Goal: Entertainment & Leisure: Consume media (video, audio)

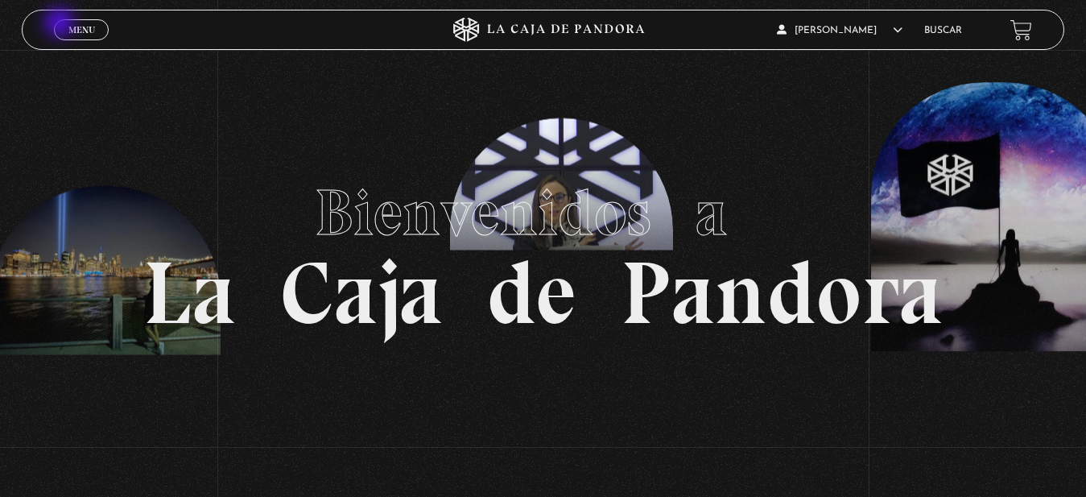
click at [62, 24] on link "Menu Cerrar" at bounding box center [81, 29] width 55 height 21
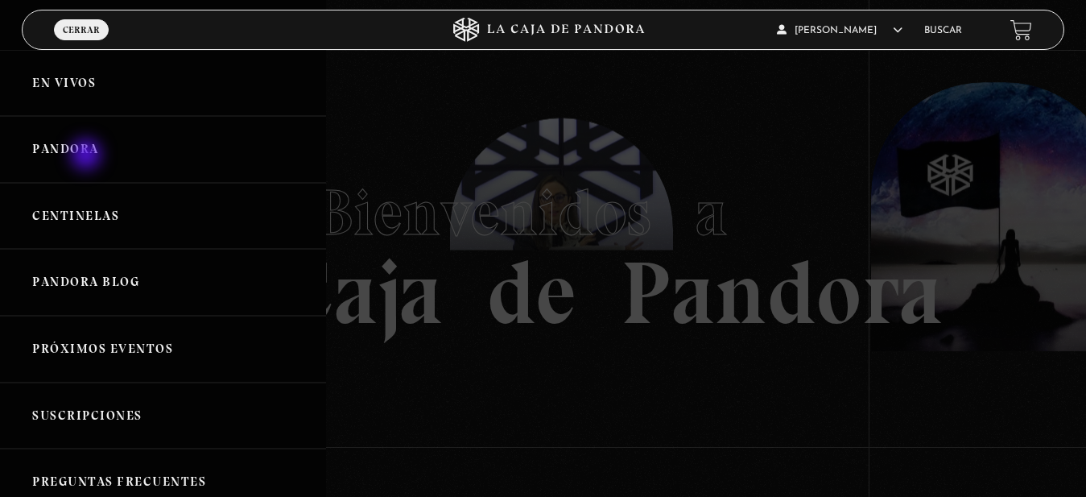
click at [88, 156] on link "Pandora" at bounding box center [163, 149] width 326 height 67
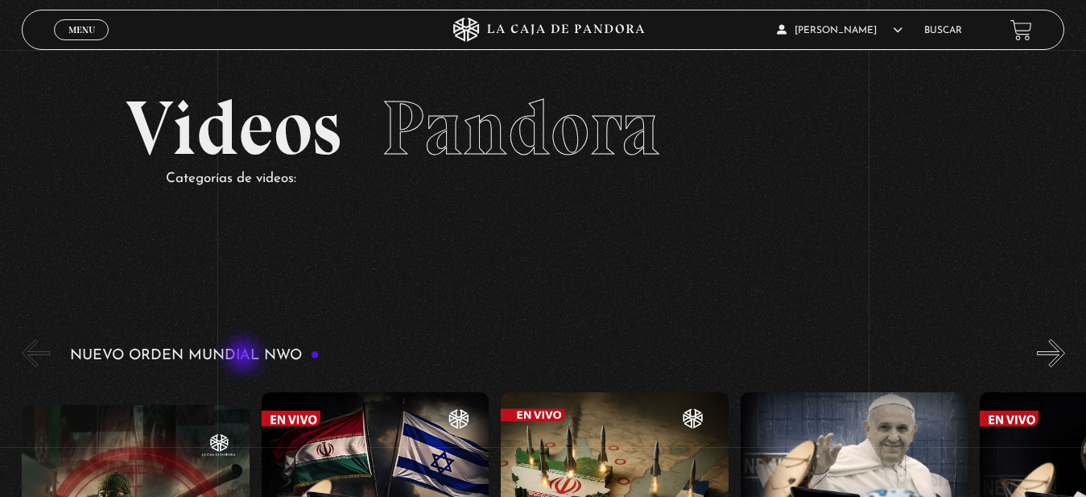
click at [245, 357] on h3 "Nuevo Orden Mundial NWO" at bounding box center [195, 355] width 250 height 15
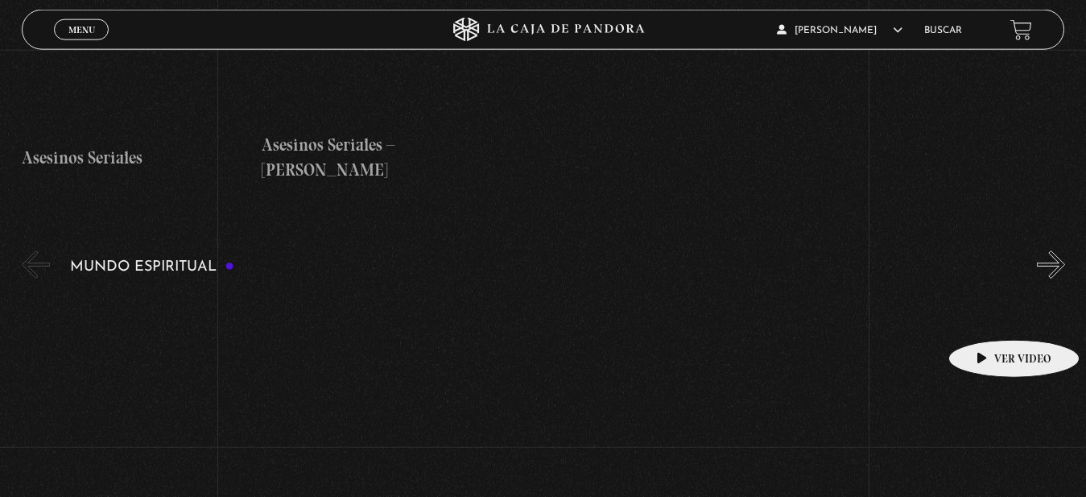
scroll to position [4680, 0]
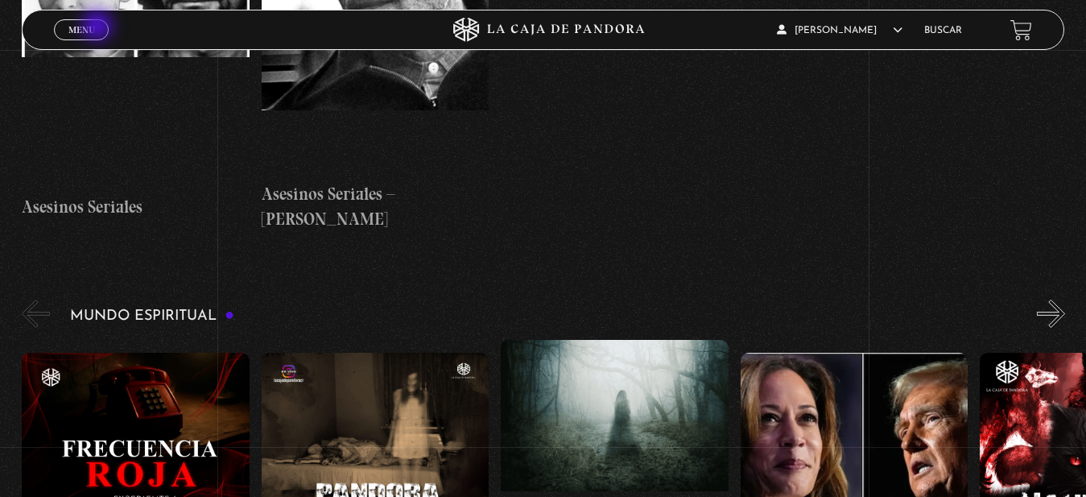
click at [99, 27] on link "Menu Cerrar" at bounding box center [81, 29] width 55 height 21
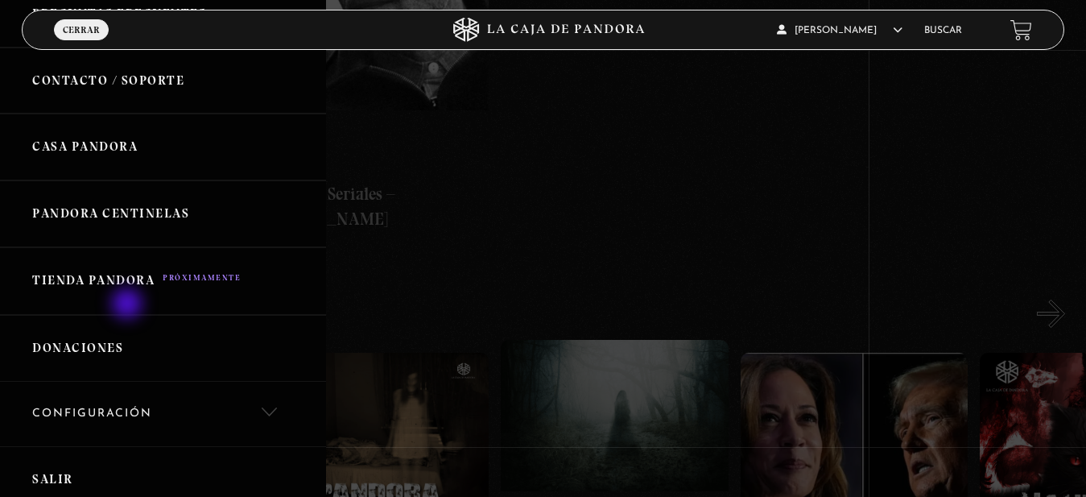
scroll to position [478, 0]
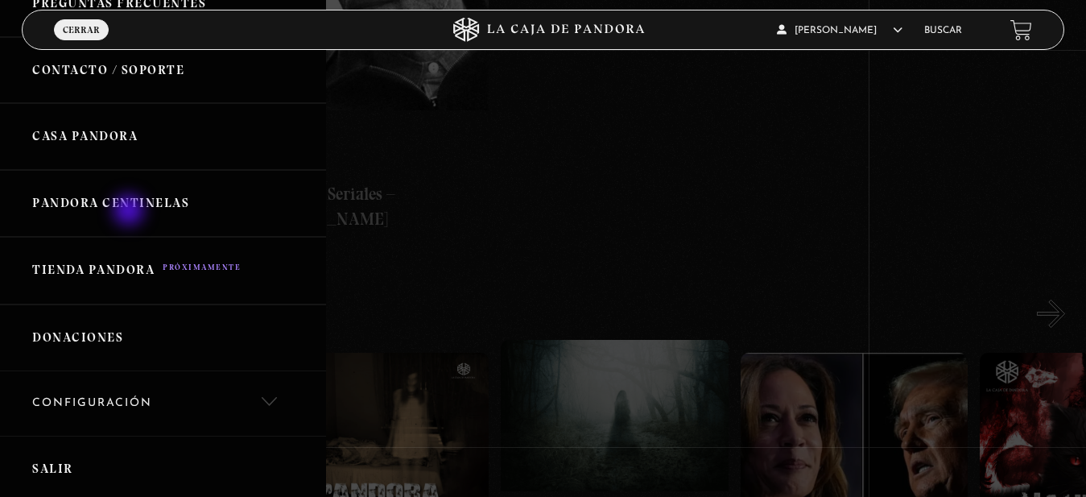
click at [130, 212] on link "Pandora Centinelas" at bounding box center [163, 203] width 326 height 67
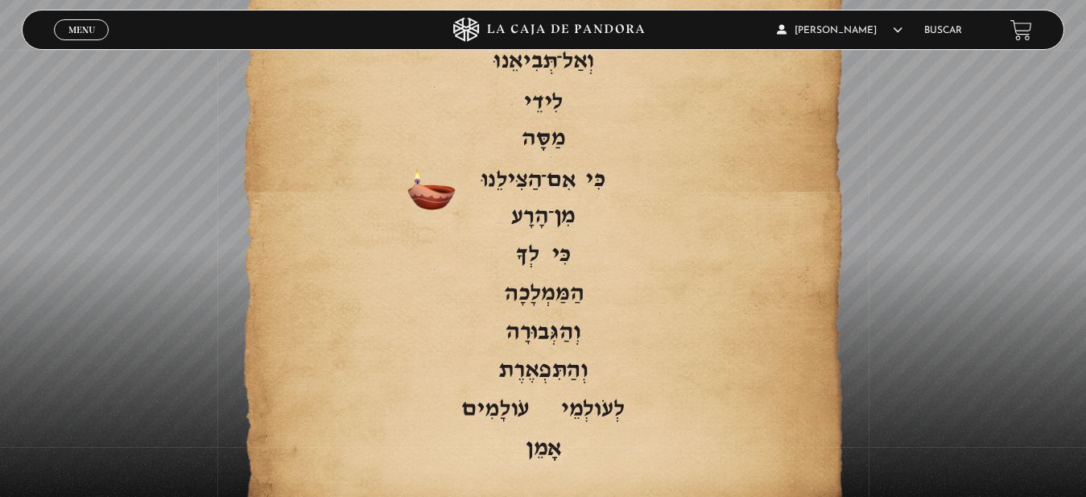
scroll to position [3539, 0]
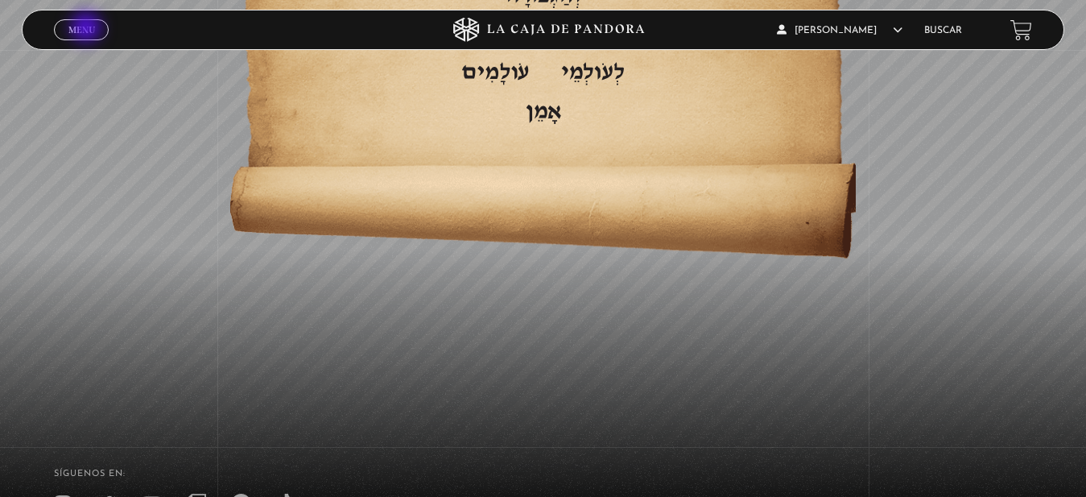
click at [89, 29] on span "Menu" at bounding box center [81, 30] width 27 height 10
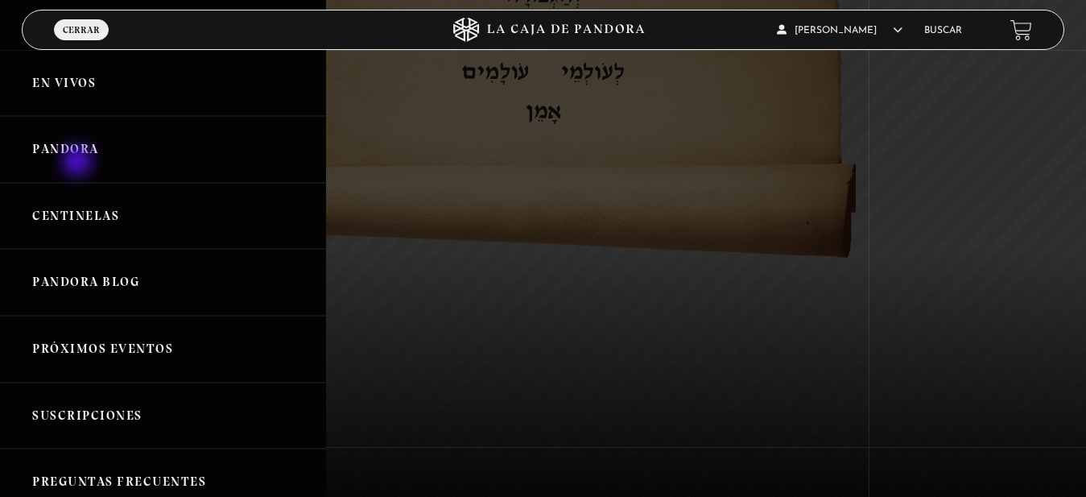
click at [79, 163] on link "Pandora" at bounding box center [163, 149] width 326 height 67
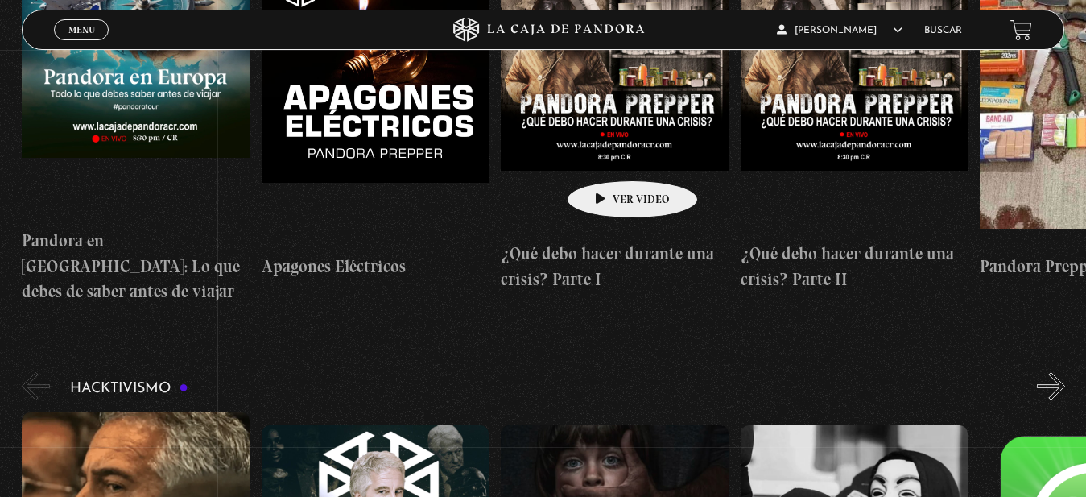
scroll to position [3941, 0]
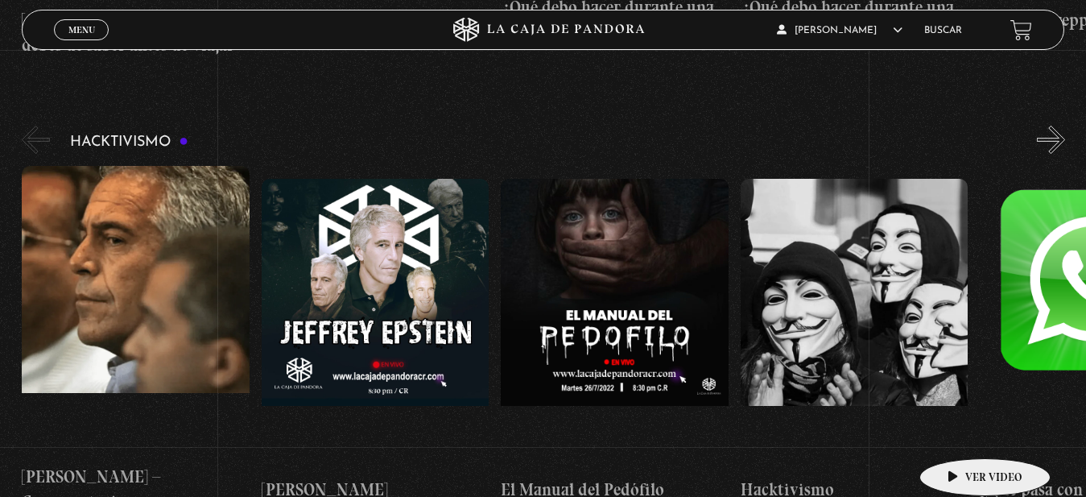
drag, startPoint x: 829, startPoint y: 442, endPoint x: 965, endPoint y: 434, distance: 136.3
click at [965, 477] on h4 "Hacktivismo" at bounding box center [855, 490] width 228 height 26
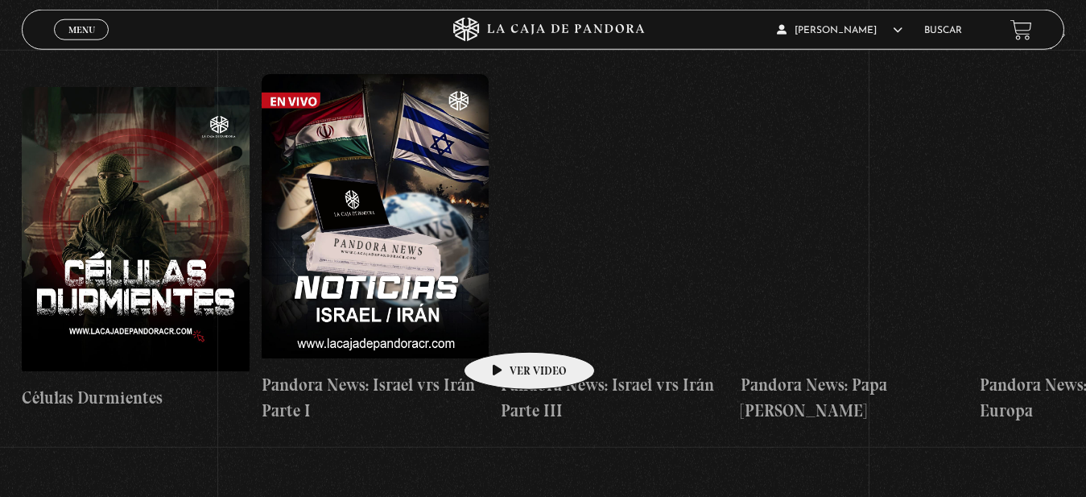
scroll to position [411, 0]
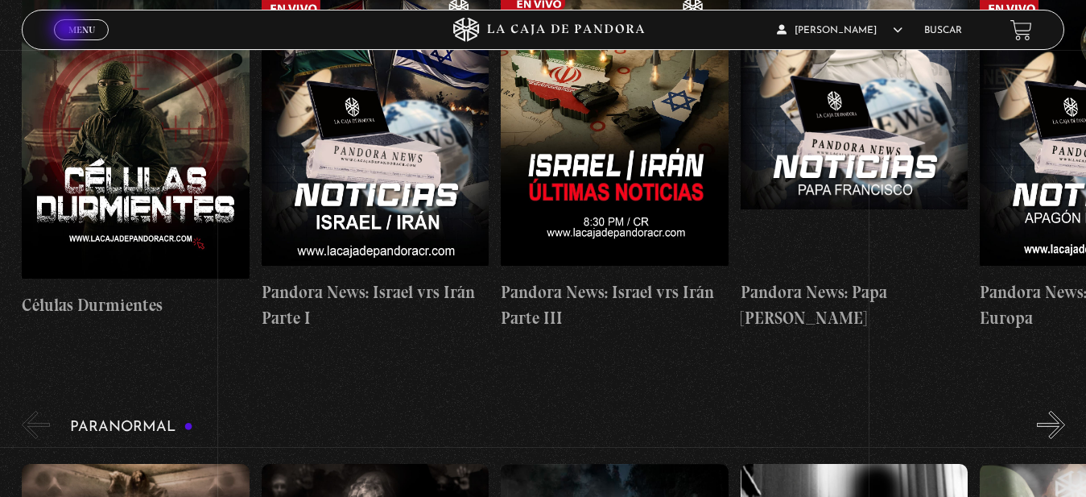
click at [68, 30] on span "Menu" at bounding box center [81, 30] width 27 height 10
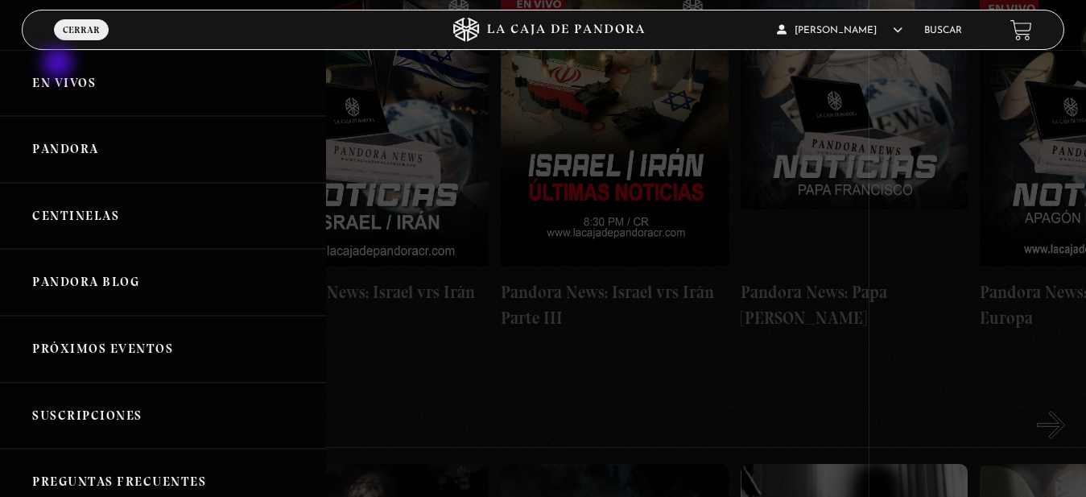
click at [64, 84] on link "En vivos" at bounding box center [163, 83] width 326 height 67
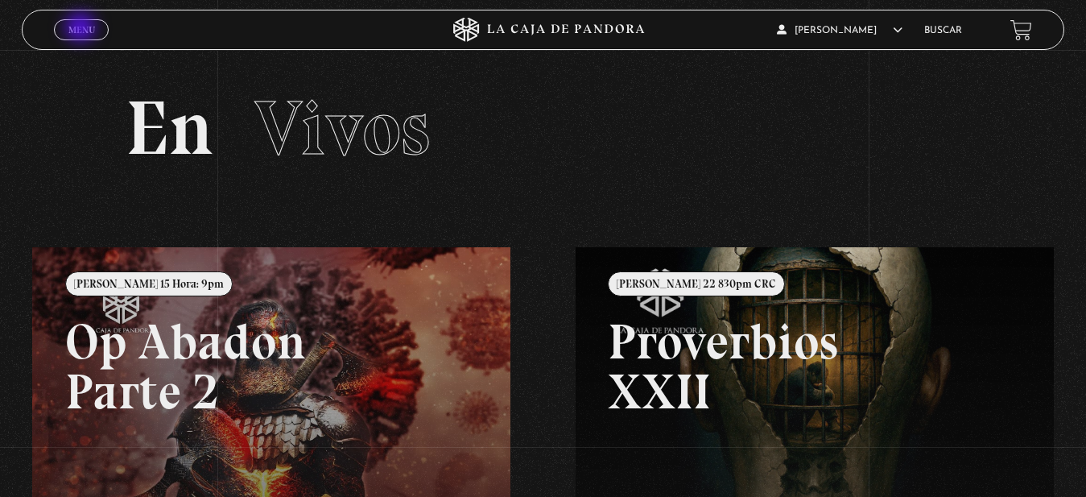
click at [82, 29] on span "Menu" at bounding box center [81, 30] width 27 height 10
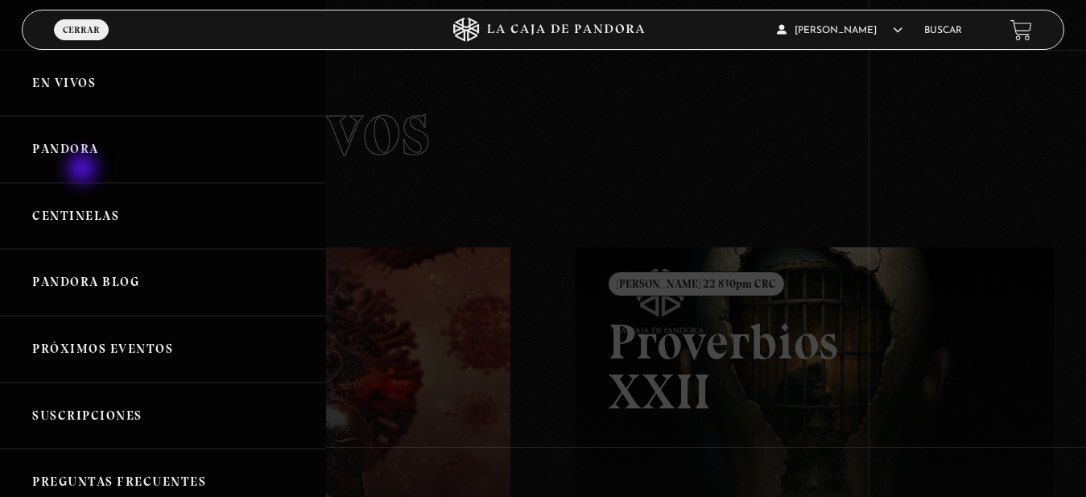
click at [81, 141] on link "Pandora" at bounding box center [163, 149] width 326 height 67
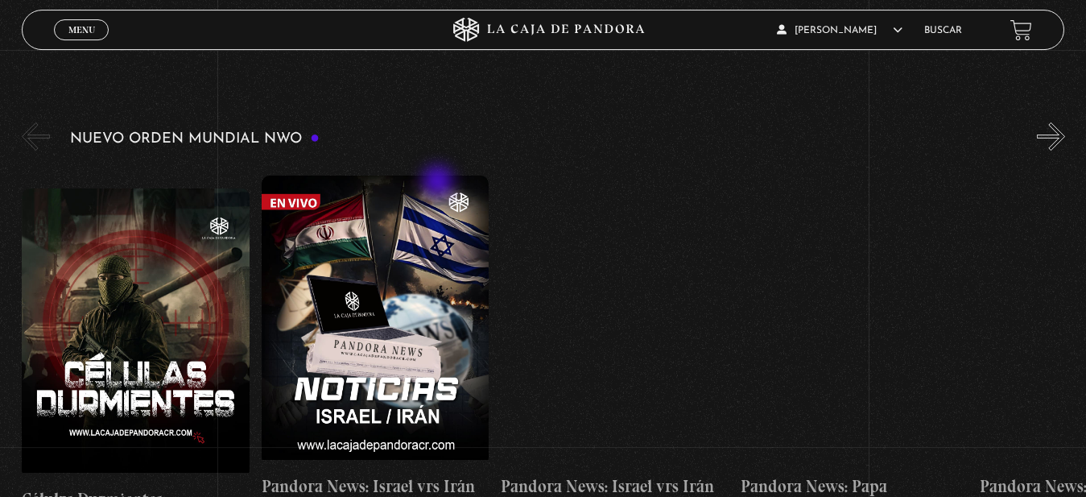
scroll to position [246, 0]
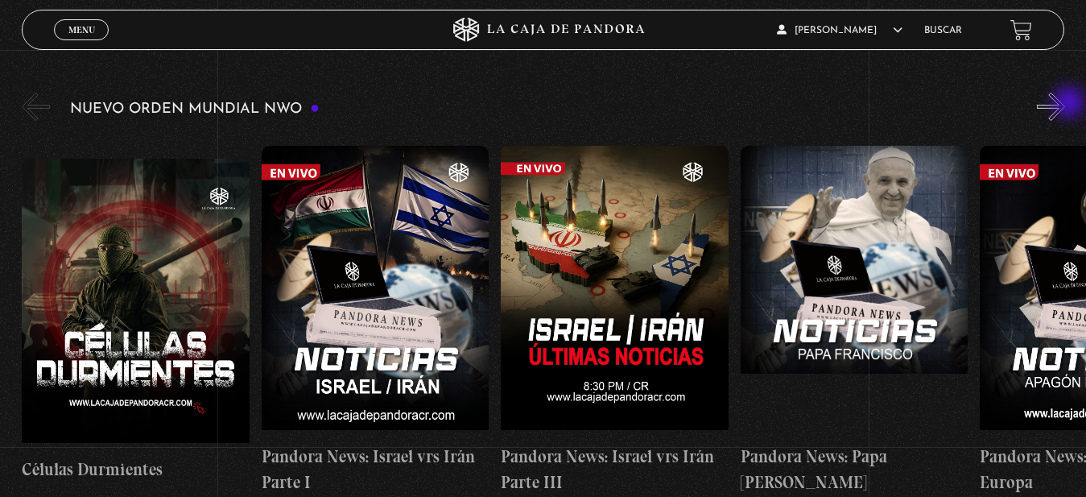
click at [1065, 104] on button "»" at bounding box center [1051, 107] width 28 height 28
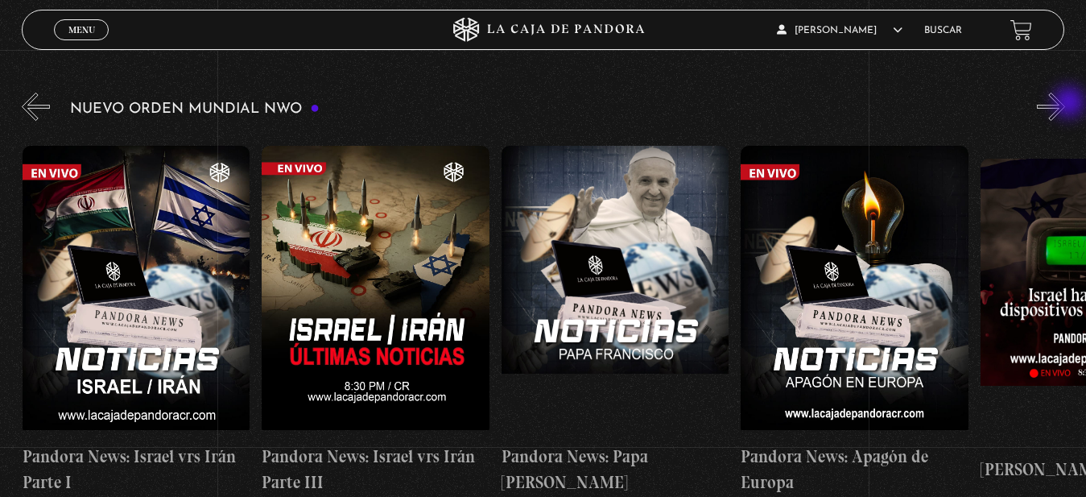
click at [1065, 104] on button "»" at bounding box center [1051, 107] width 28 height 28
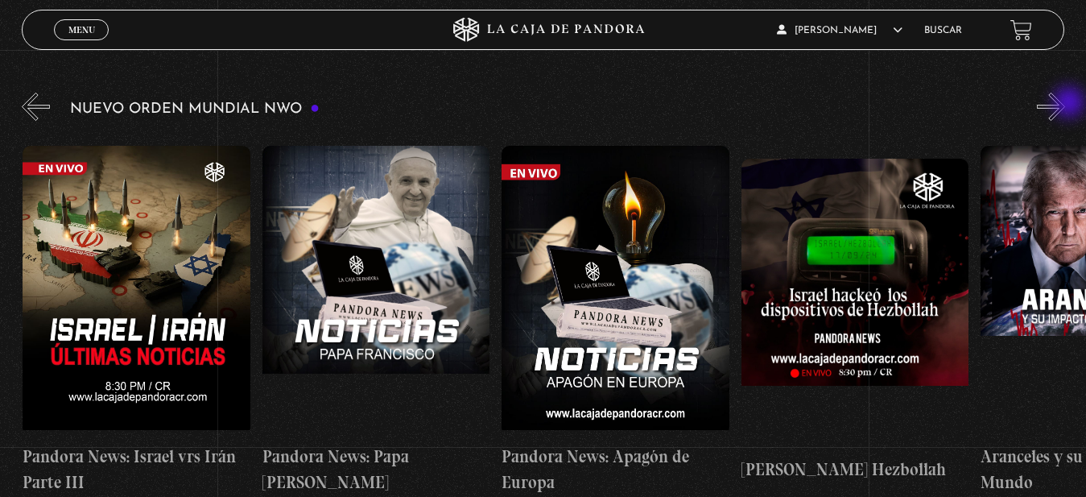
click at [1065, 104] on button "»" at bounding box center [1051, 107] width 28 height 28
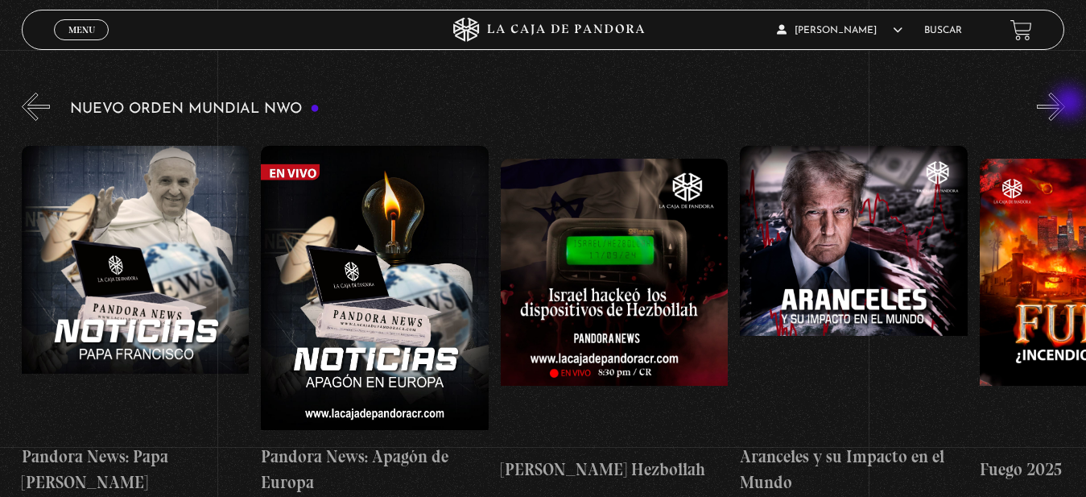
click at [1065, 104] on button "»" at bounding box center [1051, 107] width 28 height 28
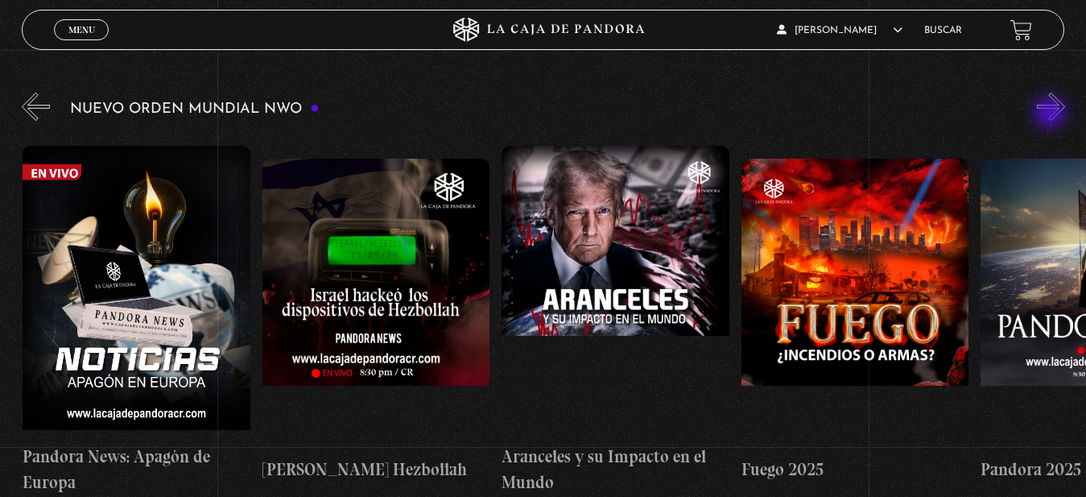
scroll to position [0, 958]
click at [1051, 115] on button "»" at bounding box center [1051, 107] width 28 height 28
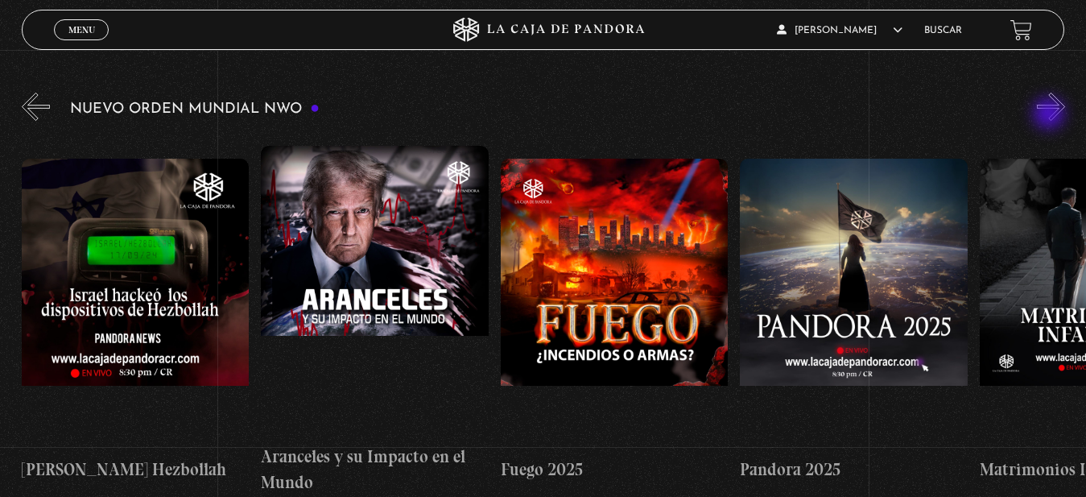
click at [1051, 115] on button "»" at bounding box center [1051, 107] width 28 height 28
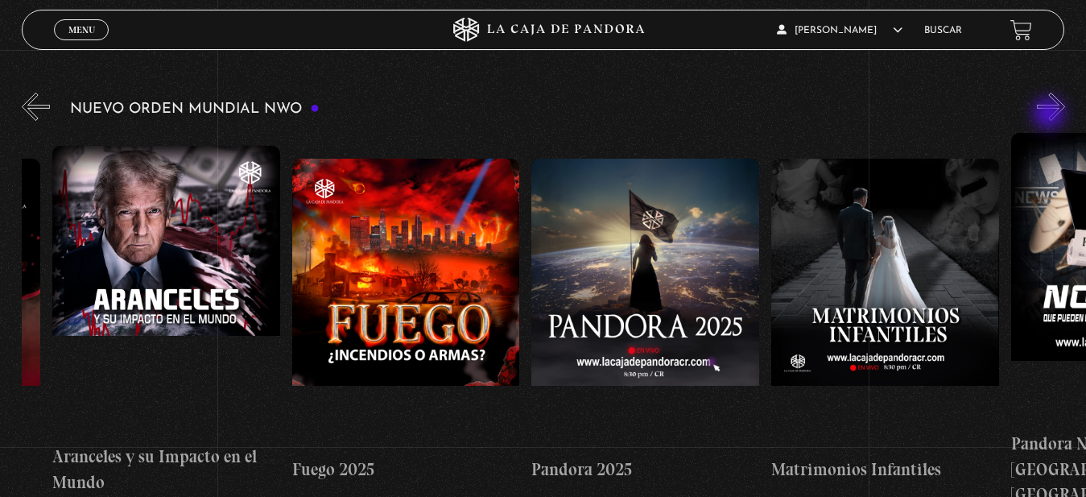
scroll to position [0, 1437]
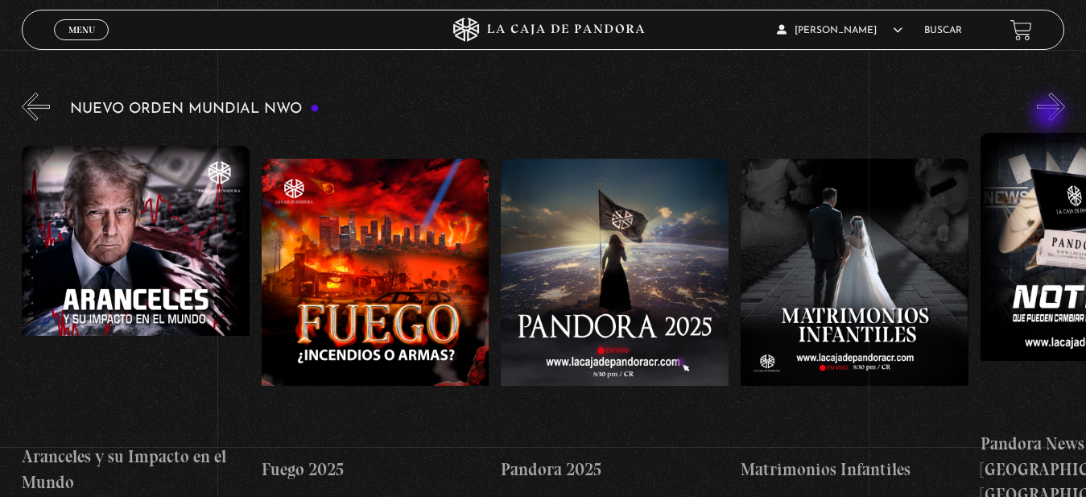
click at [1051, 115] on button "»" at bounding box center [1051, 107] width 28 height 28
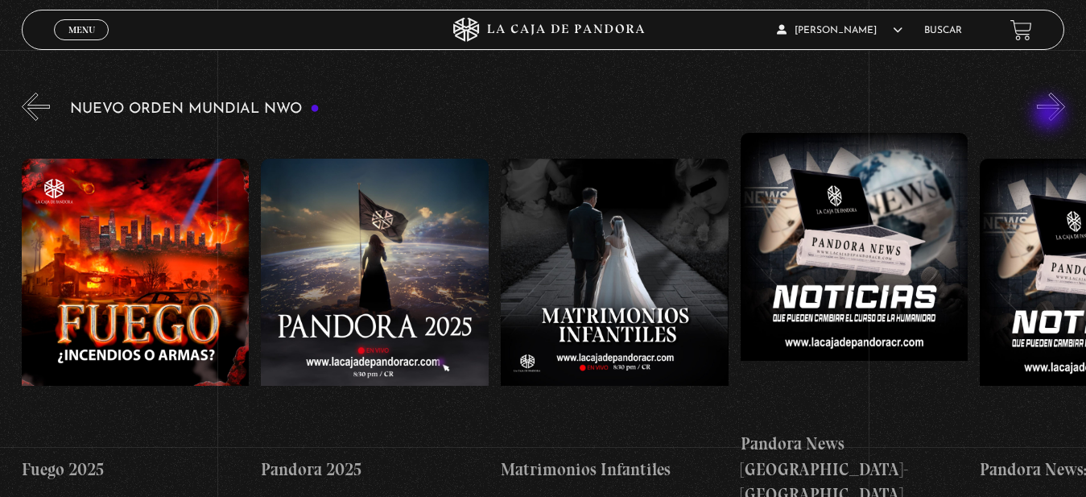
click at [1051, 115] on button "»" at bounding box center [1051, 107] width 28 height 28
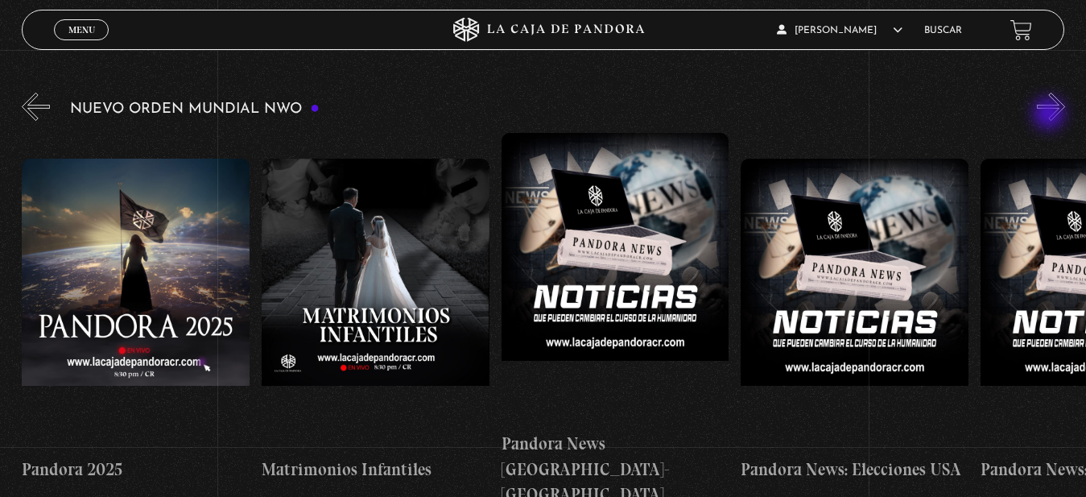
click at [1051, 115] on button "»" at bounding box center [1051, 107] width 28 height 28
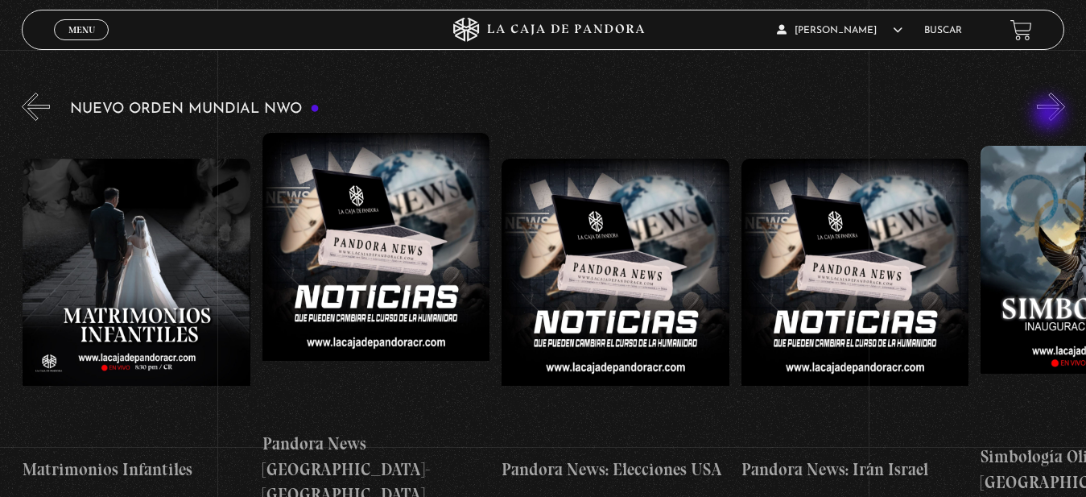
scroll to position [0, 2156]
click at [1051, 115] on button "»" at bounding box center [1051, 107] width 28 height 28
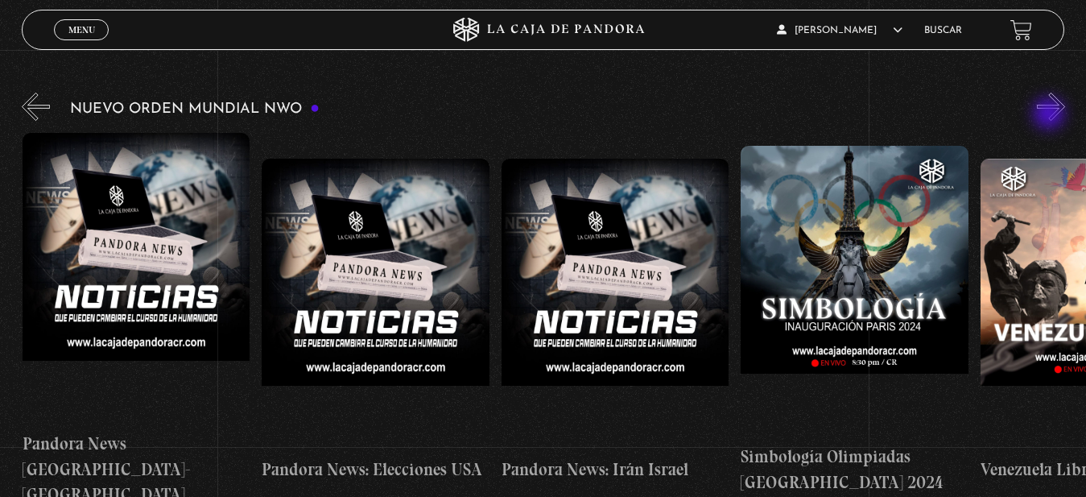
click at [1051, 115] on button "»" at bounding box center [1051, 107] width 28 height 28
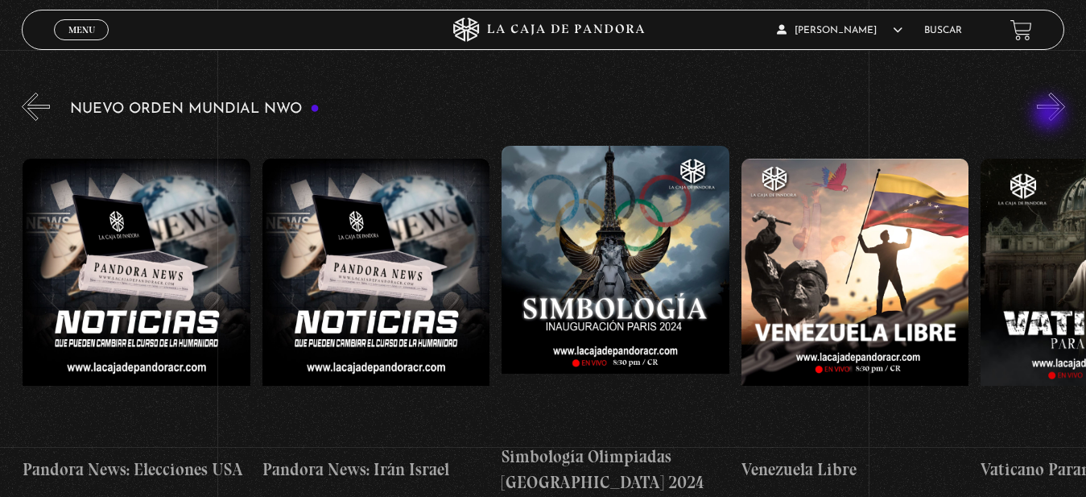
scroll to position [0, 2635]
click at [1051, 115] on button "»" at bounding box center [1051, 107] width 28 height 28
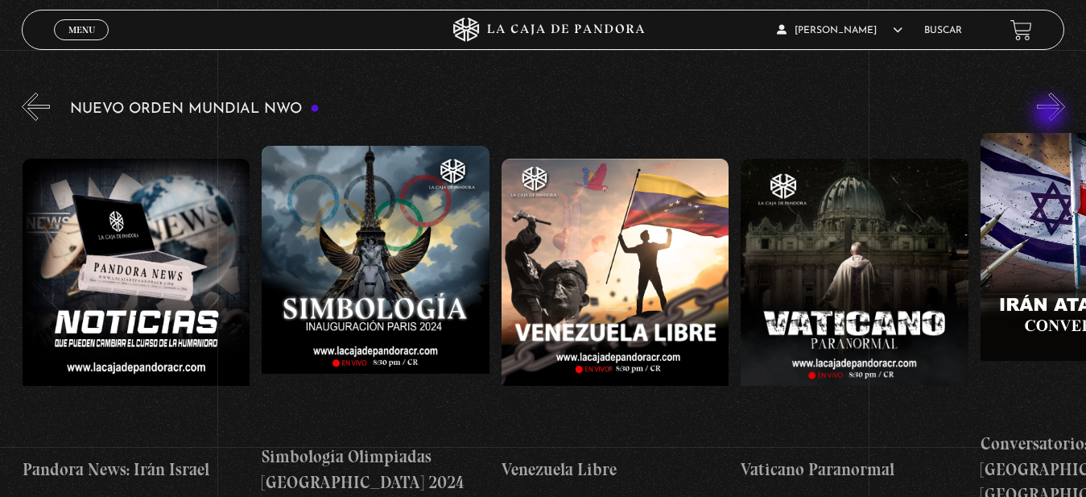
click at [1051, 115] on button "»" at bounding box center [1051, 107] width 28 height 28
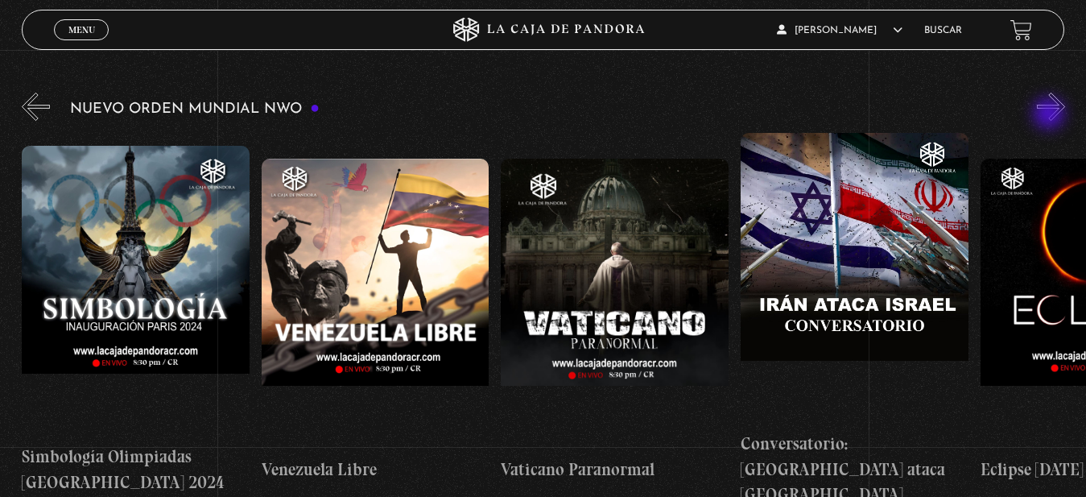
click at [1051, 115] on button "»" at bounding box center [1051, 107] width 28 height 28
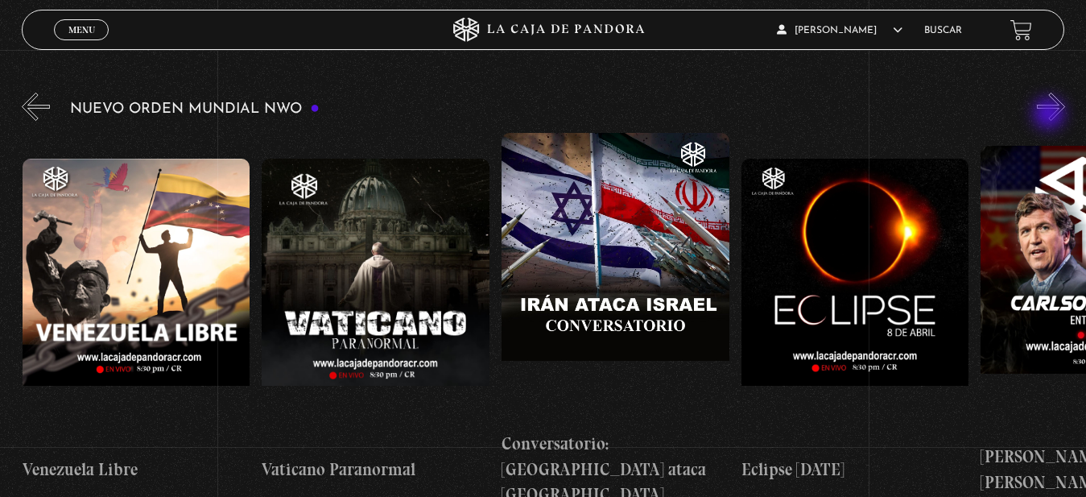
click at [1051, 115] on button "»" at bounding box center [1051, 107] width 28 height 28
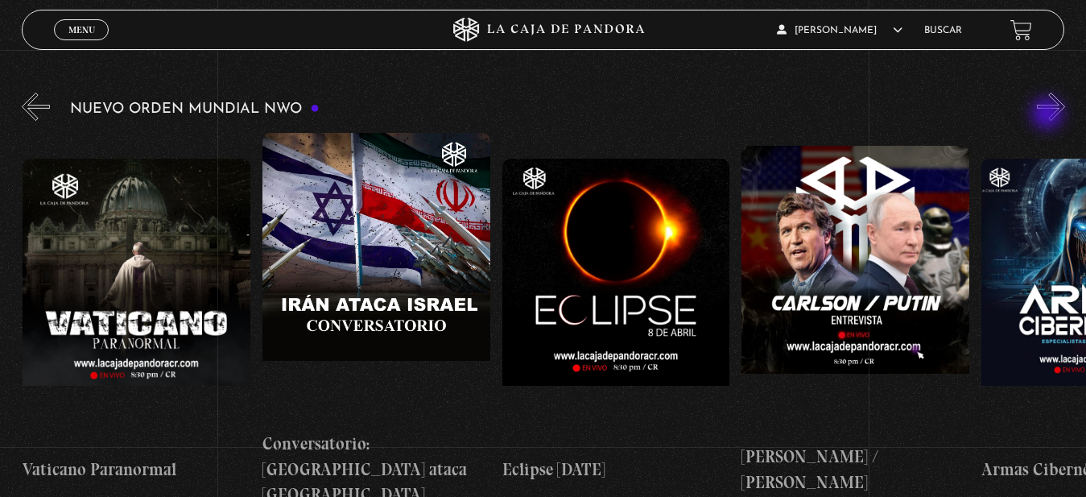
scroll to position [0, 3593]
click at [1049, 115] on div "Nuevo Orden Mundial NWO 2023" at bounding box center [554, 298] width 1064 height 418
click at [1057, 105] on button "»" at bounding box center [1051, 107] width 28 height 28
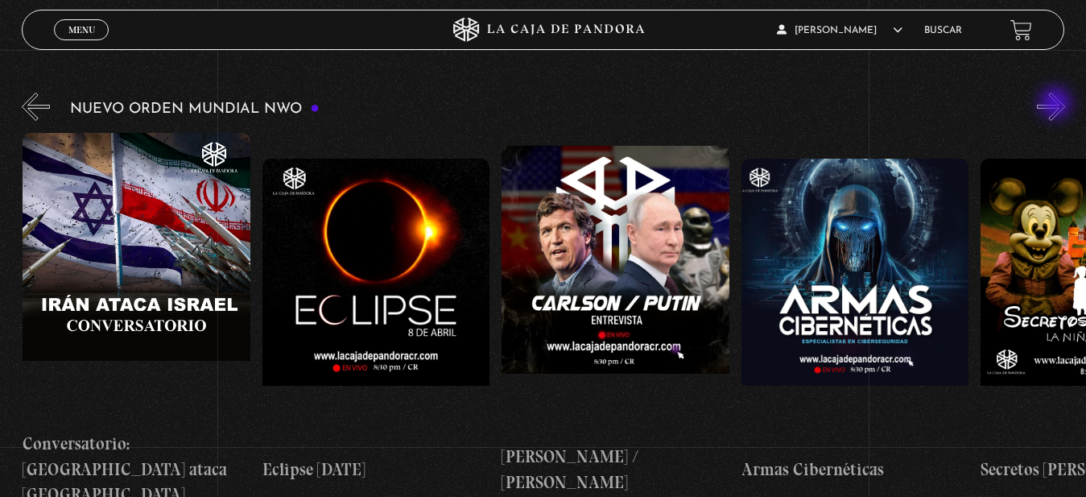
click at [1057, 105] on button "»" at bounding box center [1051, 107] width 28 height 28
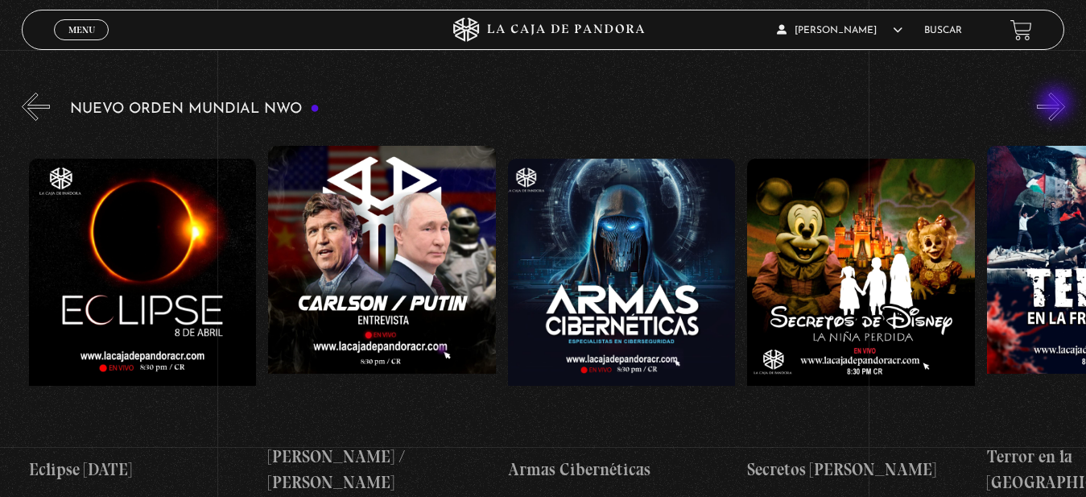
scroll to position [0, 4072]
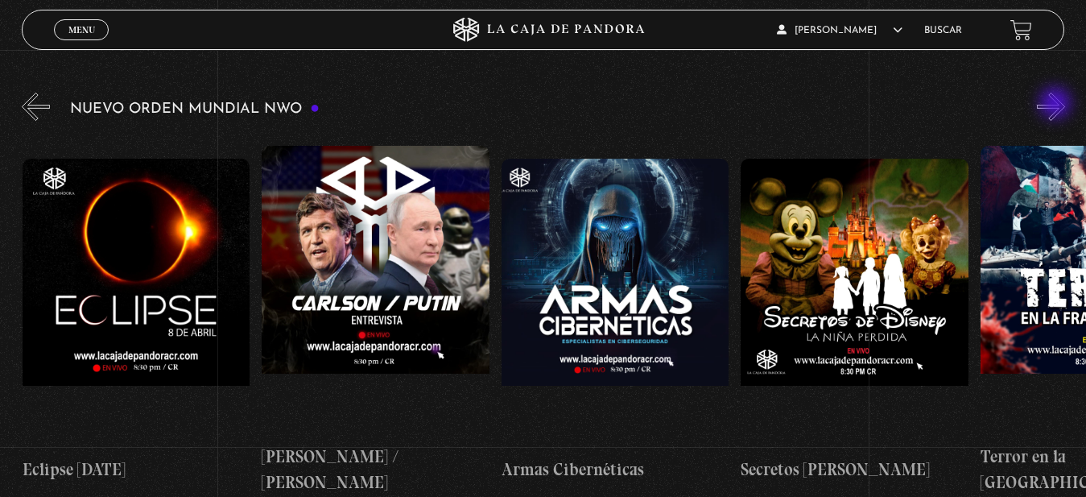
click at [1057, 105] on button "»" at bounding box center [1051, 107] width 28 height 28
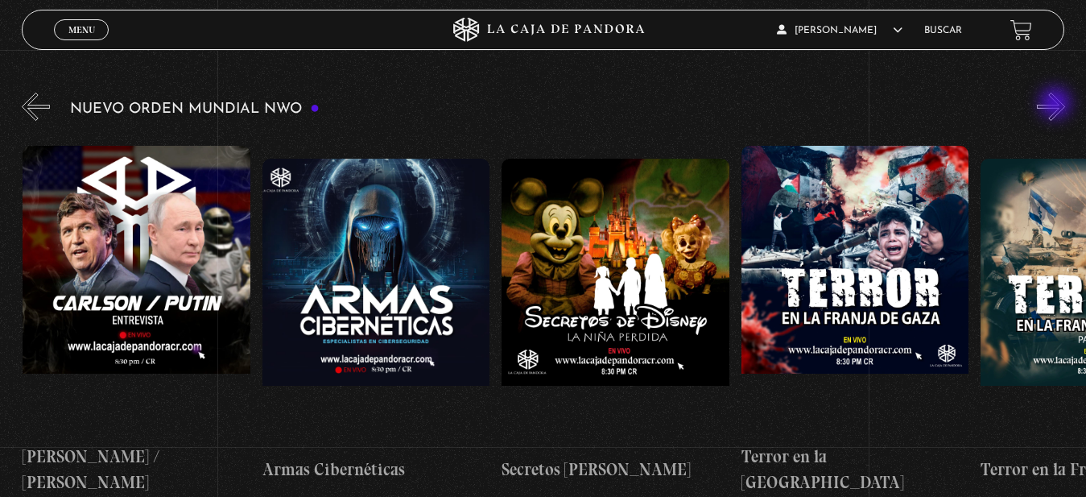
scroll to position [0, 4312]
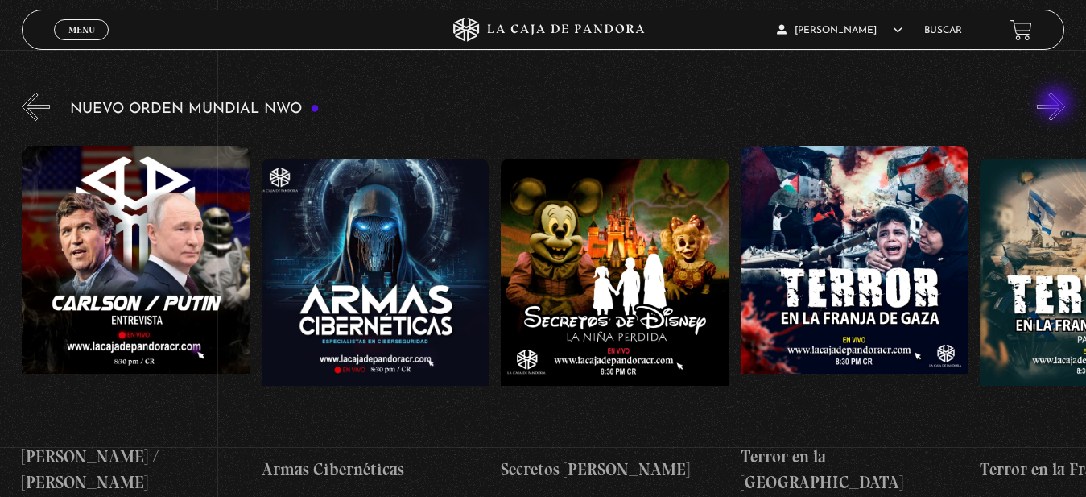
click at [1057, 105] on button "»" at bounding box center [1051, 107] width 28 height 28
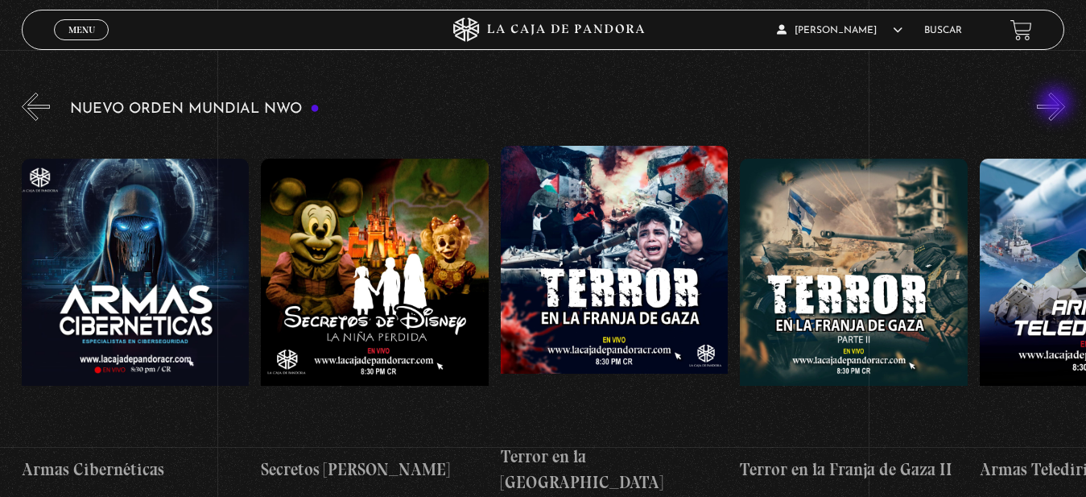
click at [1057, 105] on button "»" at bounding box center [1051, 107] width 28 height 28
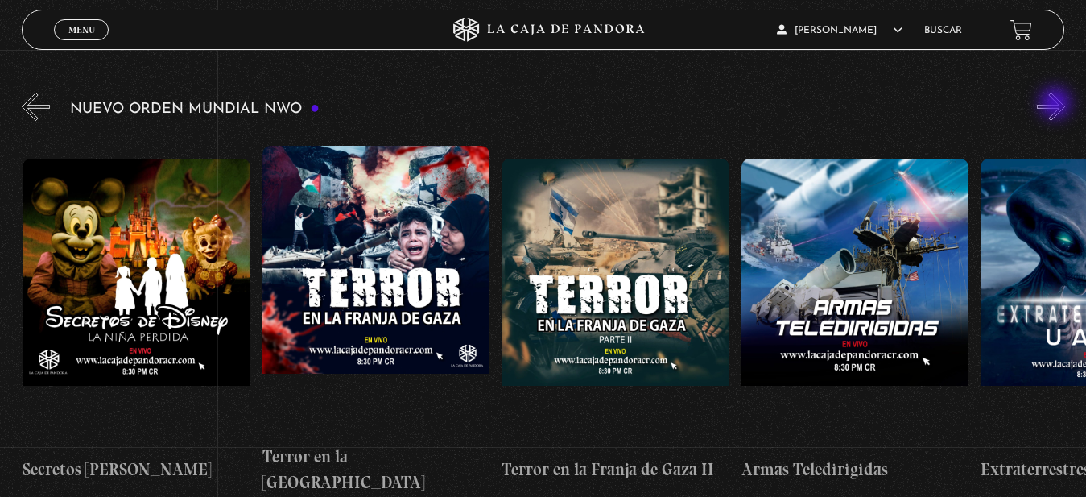
click at [1057, 105] on button "»" at bounding box center [1051, 107] width 28 height 28
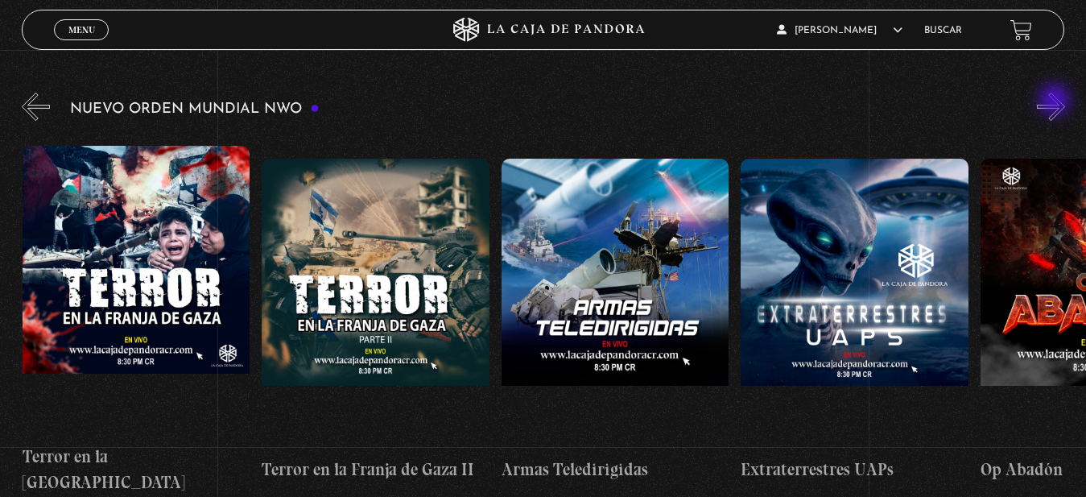
scroll to position [0, 5030]
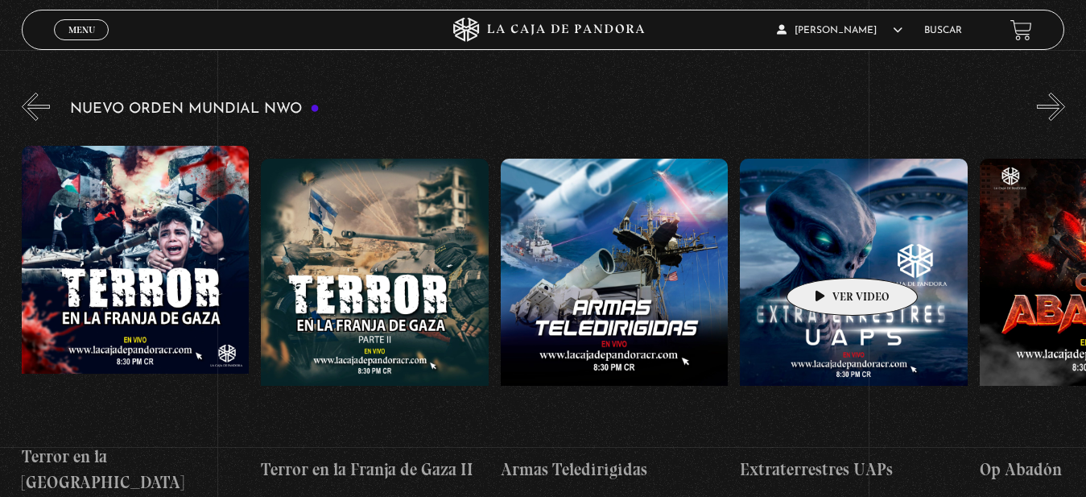
click at [827, 254] on figure at bounding box center [854, 304] width 228 height 290
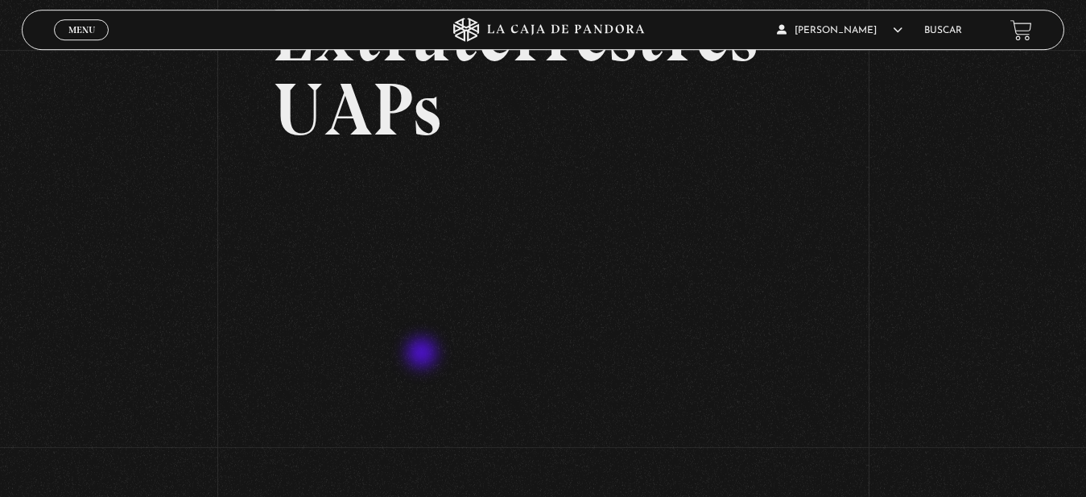
scroll to position [164, 0]
